Goal: Transaction & Acquisition: Purchase product/service

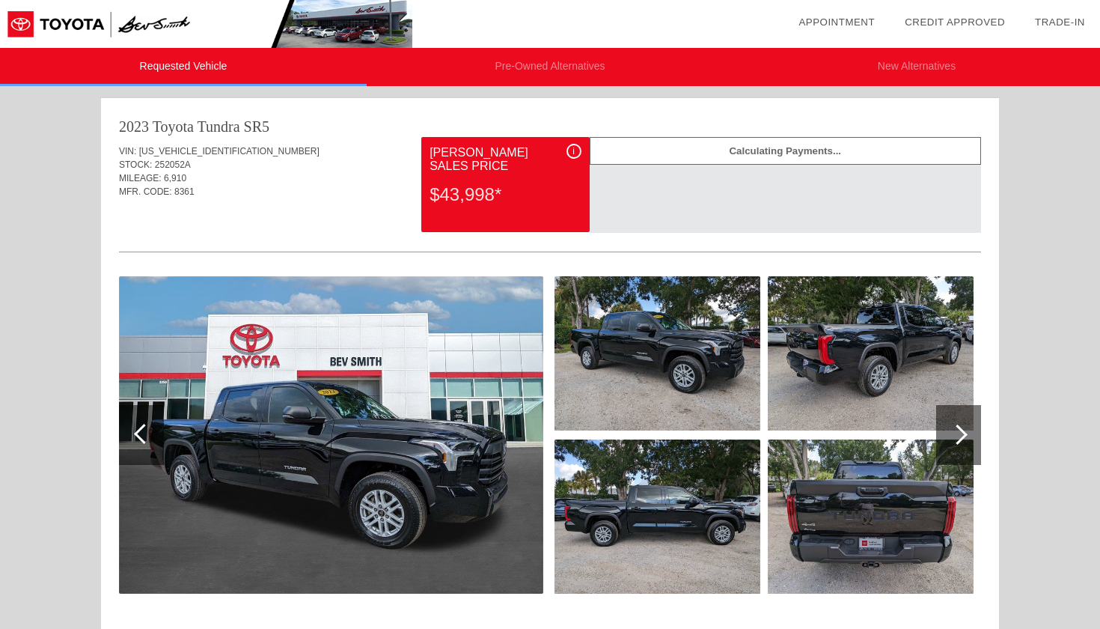
click at [629, 406] on img at bounding box center [657, 353] width 206 height 154
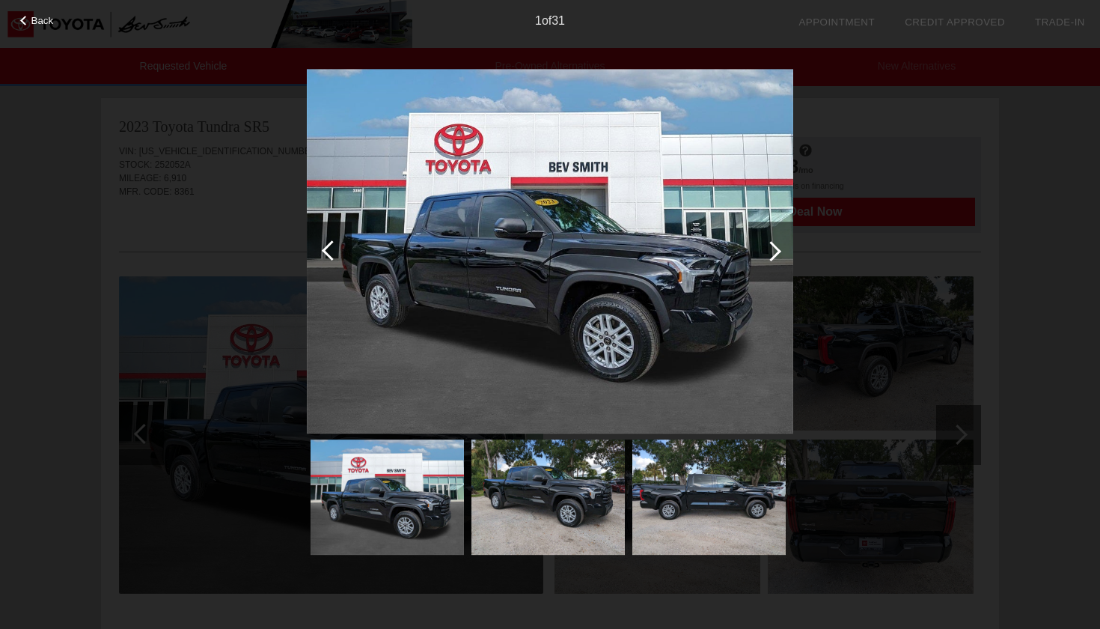
click at [768, 248] on div at bounding box center [771, 251] width 20 height 20
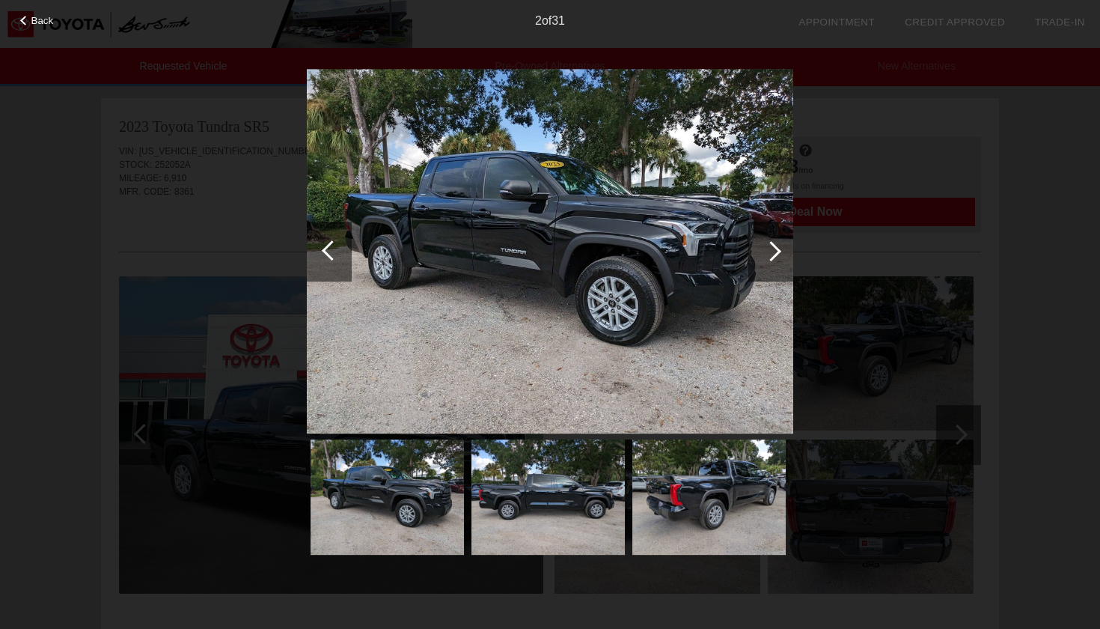
click at [768, 248] on div at bounding box center [771, 251] width 20 height 20
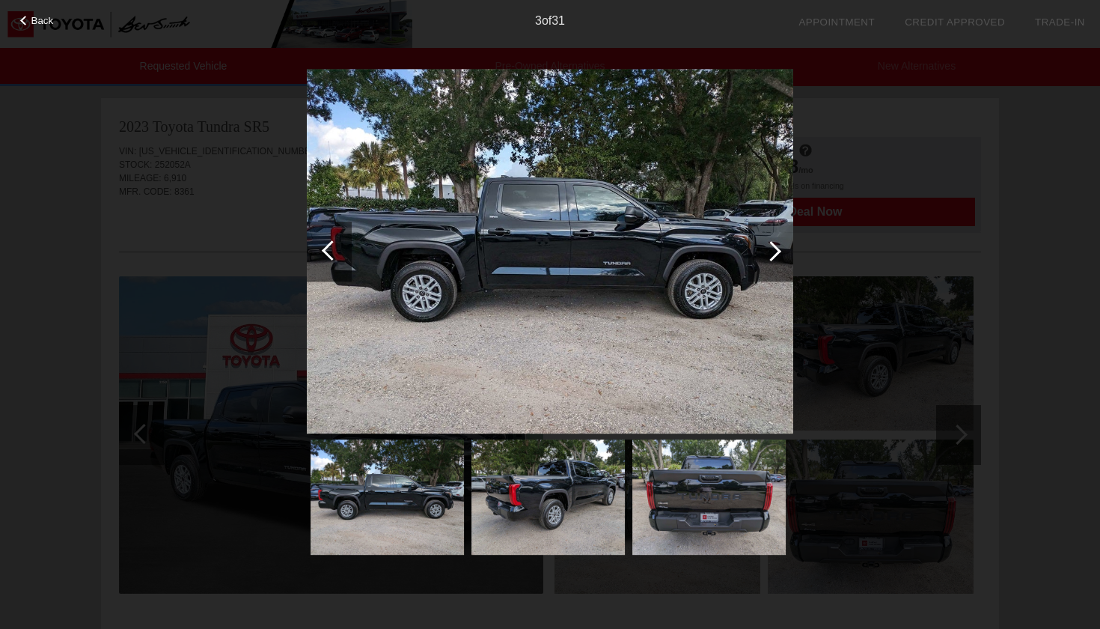
click at [768, 248] on div at bounding box center [771, 251] width 20 height 20
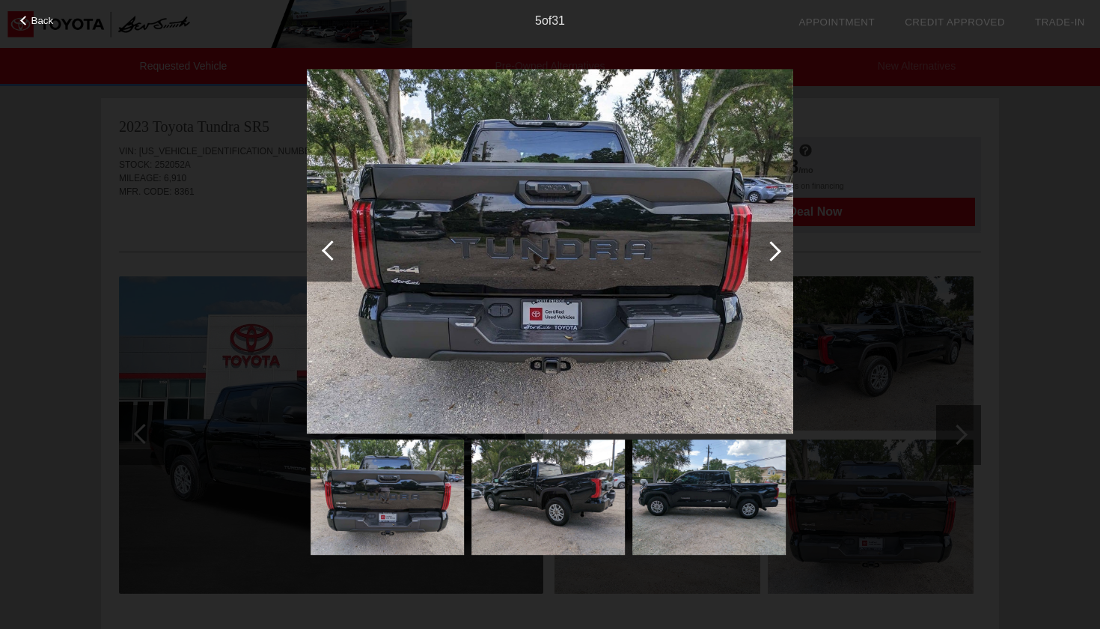
click at [768, 248] on div at bounding box center [771, 251] width 20 height 20
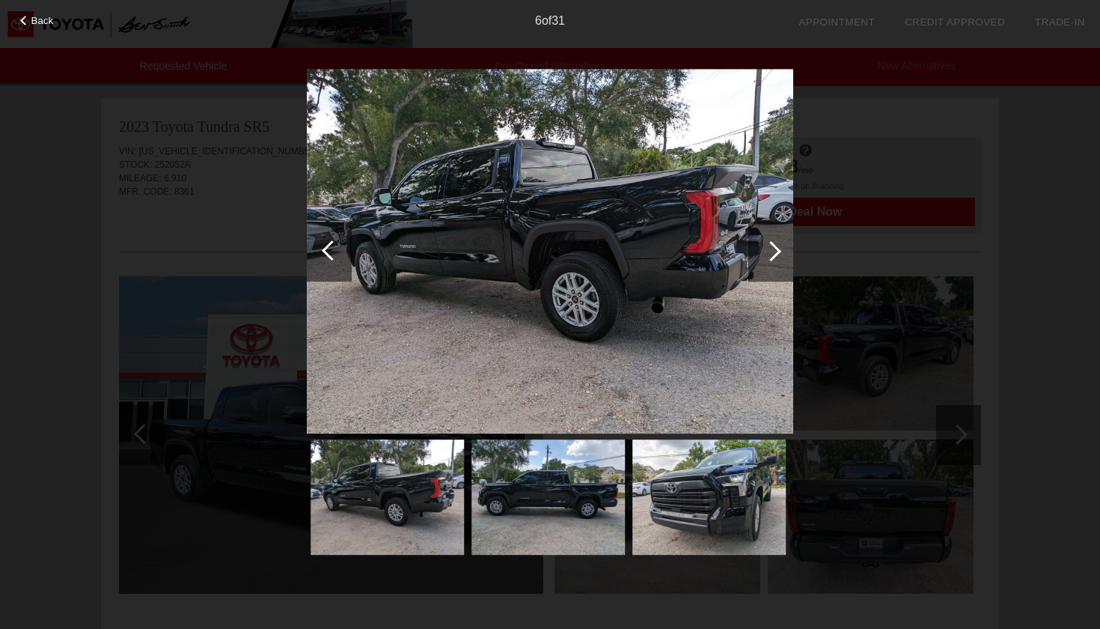
click at [768, 248] on div at bounding box center [771, 251] width 20 height 20
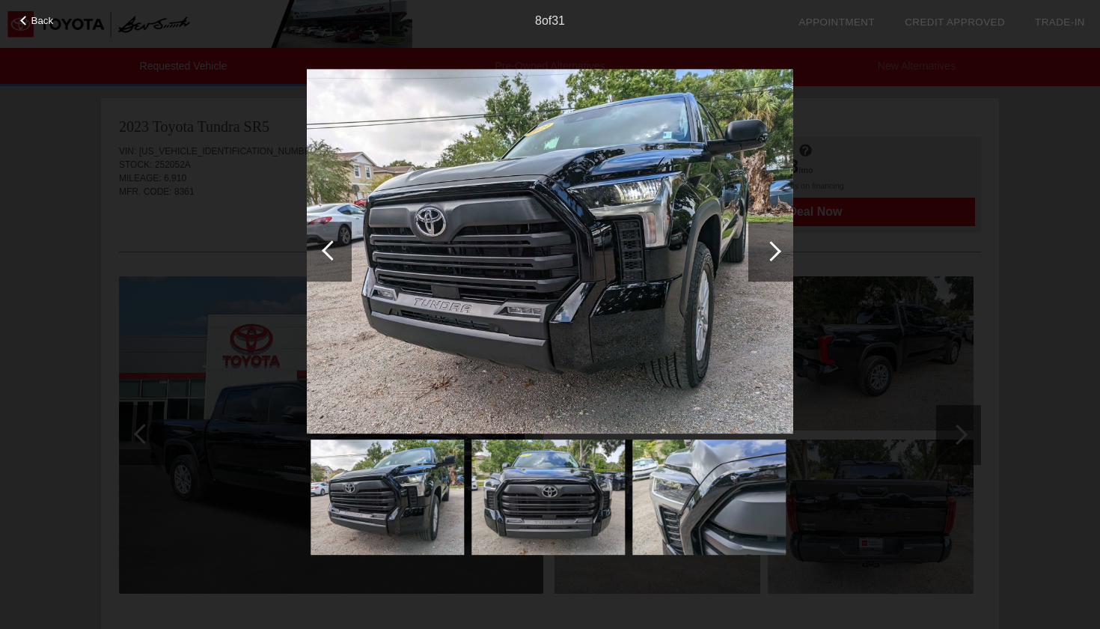
click at [768, 248] on div at bounding box center [771, 251] width 20 height 20
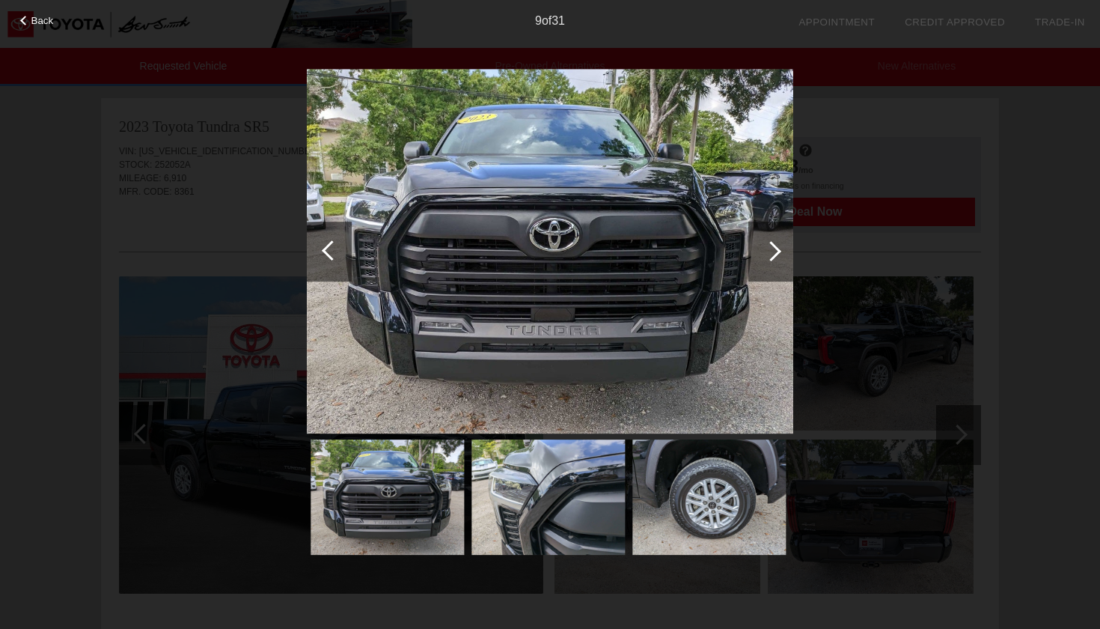
click at [768, 248] on div at bounding box center [771, 251] width 20 height 20
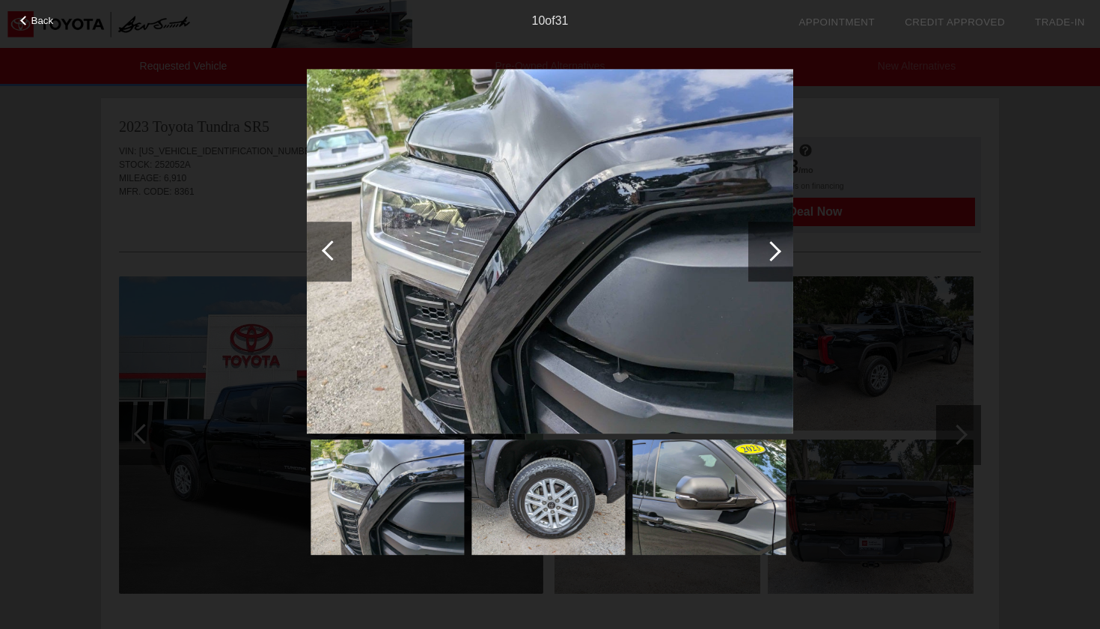
click at [768, 248] on div at bounding box center [771, 251] width 20 height 20
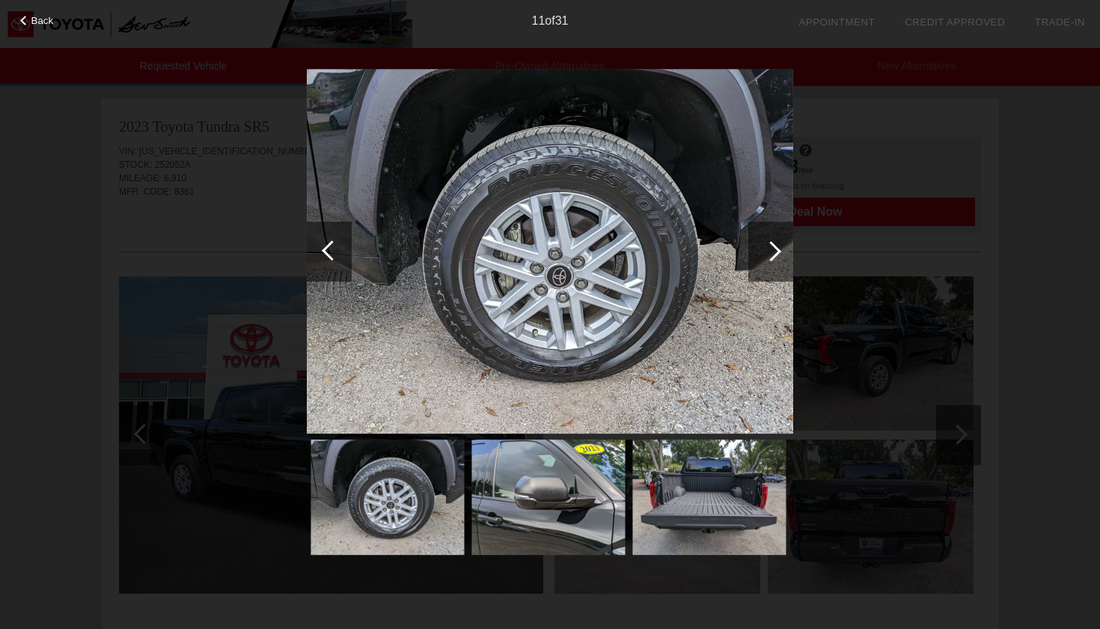
click at [768, 248] on div at bounding box center [771, 251] width 20 height 20
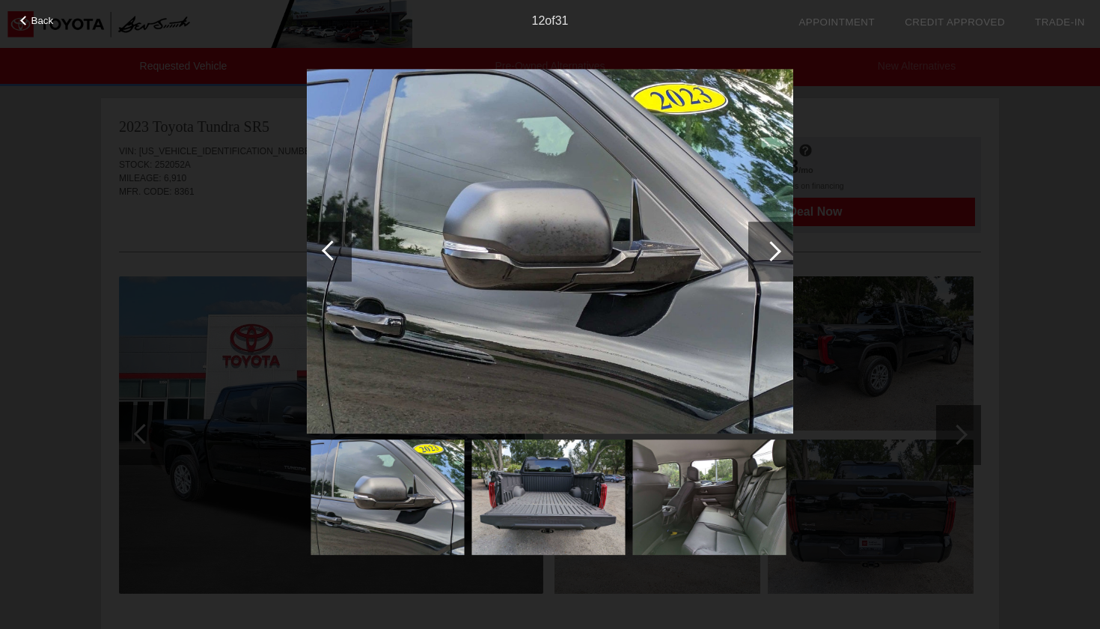
click at [768, 248] on div at bounding box center [771, 251] width 20 height 20
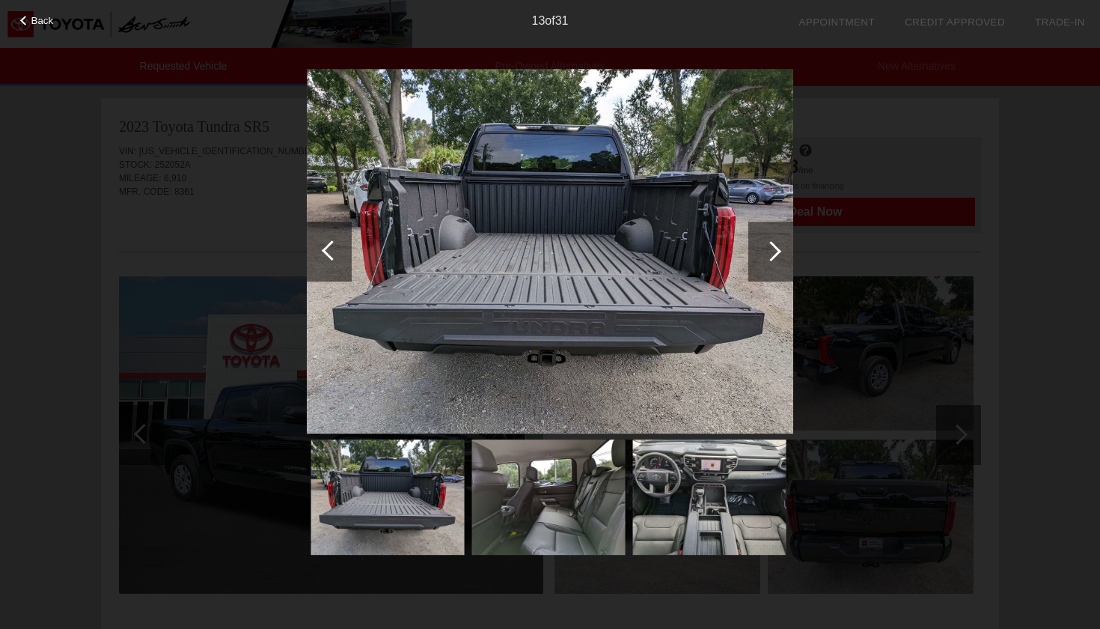
click at [768, 248] on div at bounding box center [771, 251] width 20 height 20
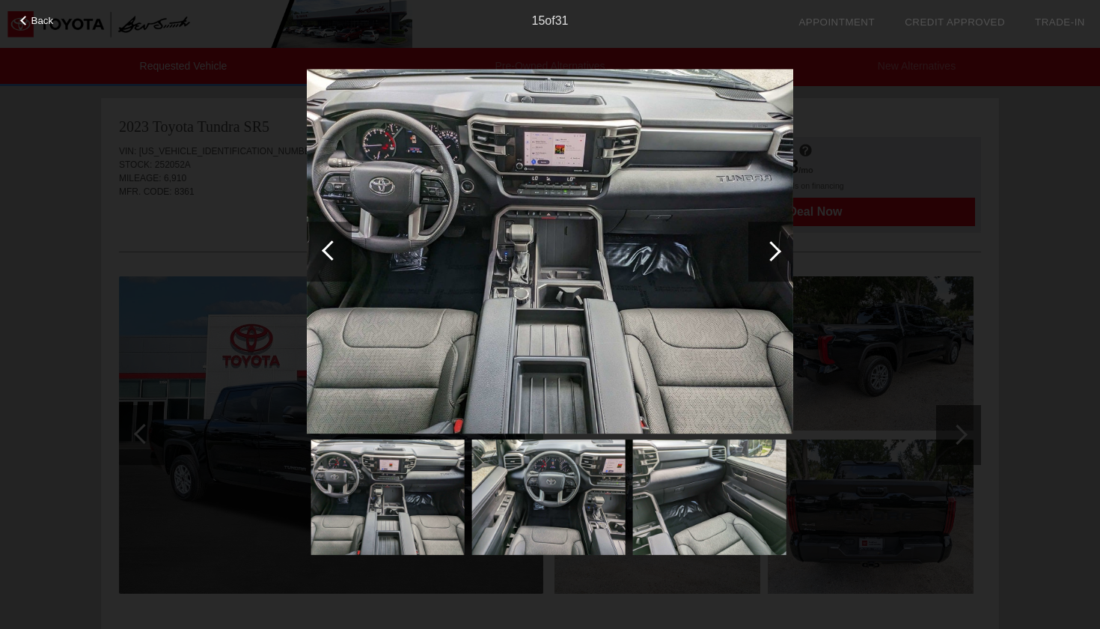
click at [67, 266] on div "Back 15 of 31" at bounding box center [550, 314] width 1100 height 629
